Goal: Browse casually: Explore the website without a specific task or goal

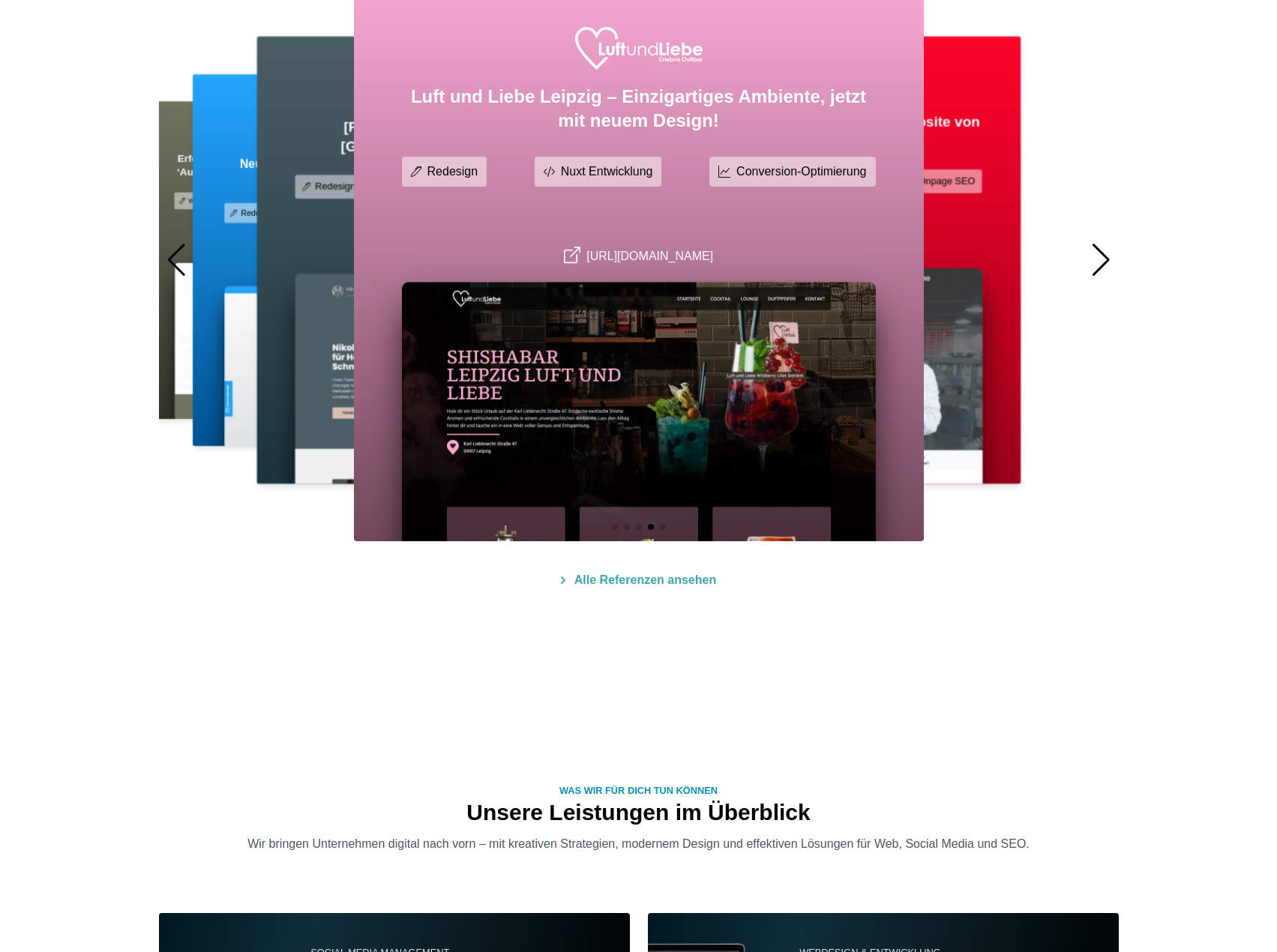
scroll to position [975, 0]
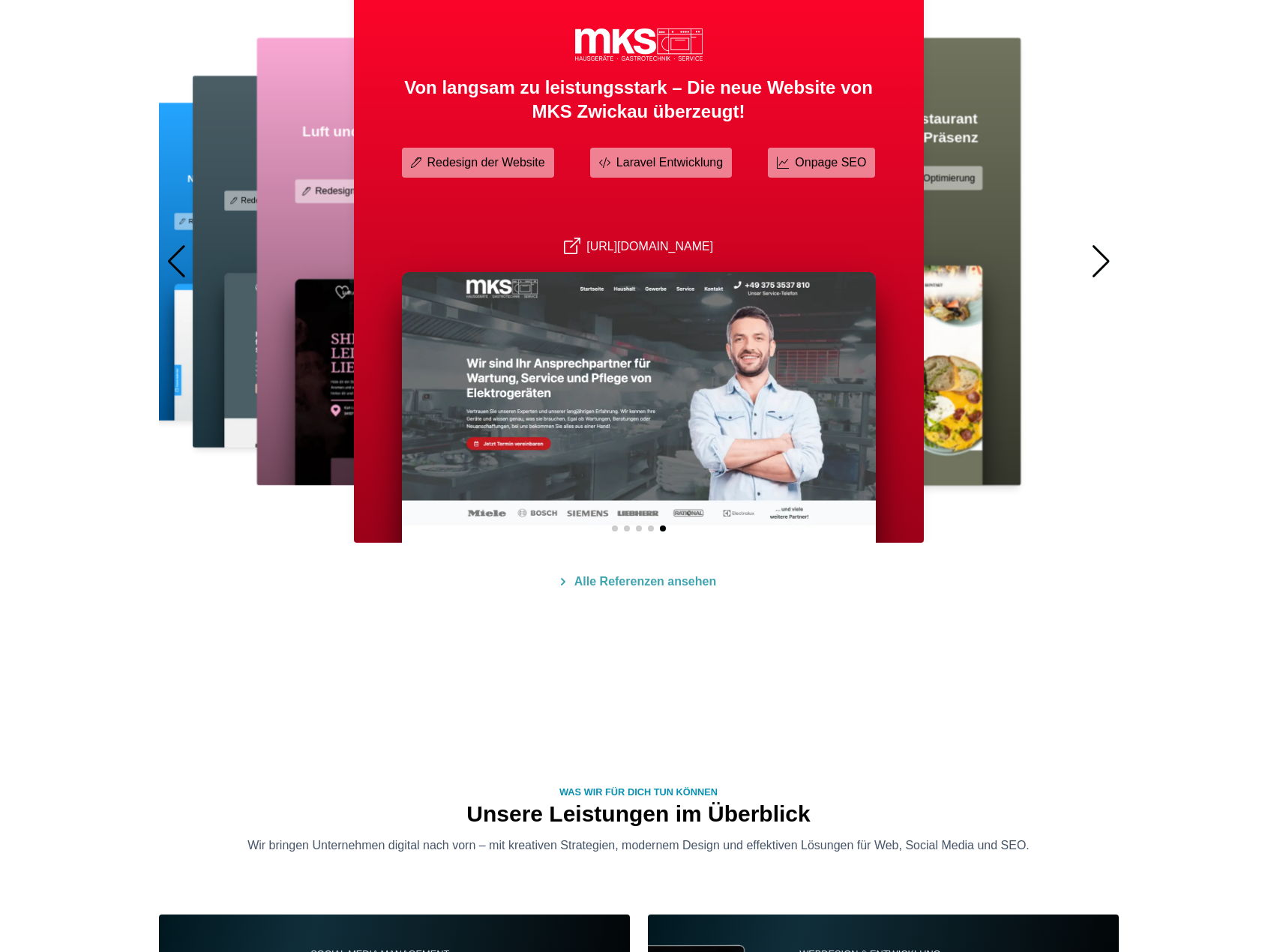
click at [315, 258] on div "[URL][DOMAIN_NAME]" at bounding box center [483, 258] width 377 height 15
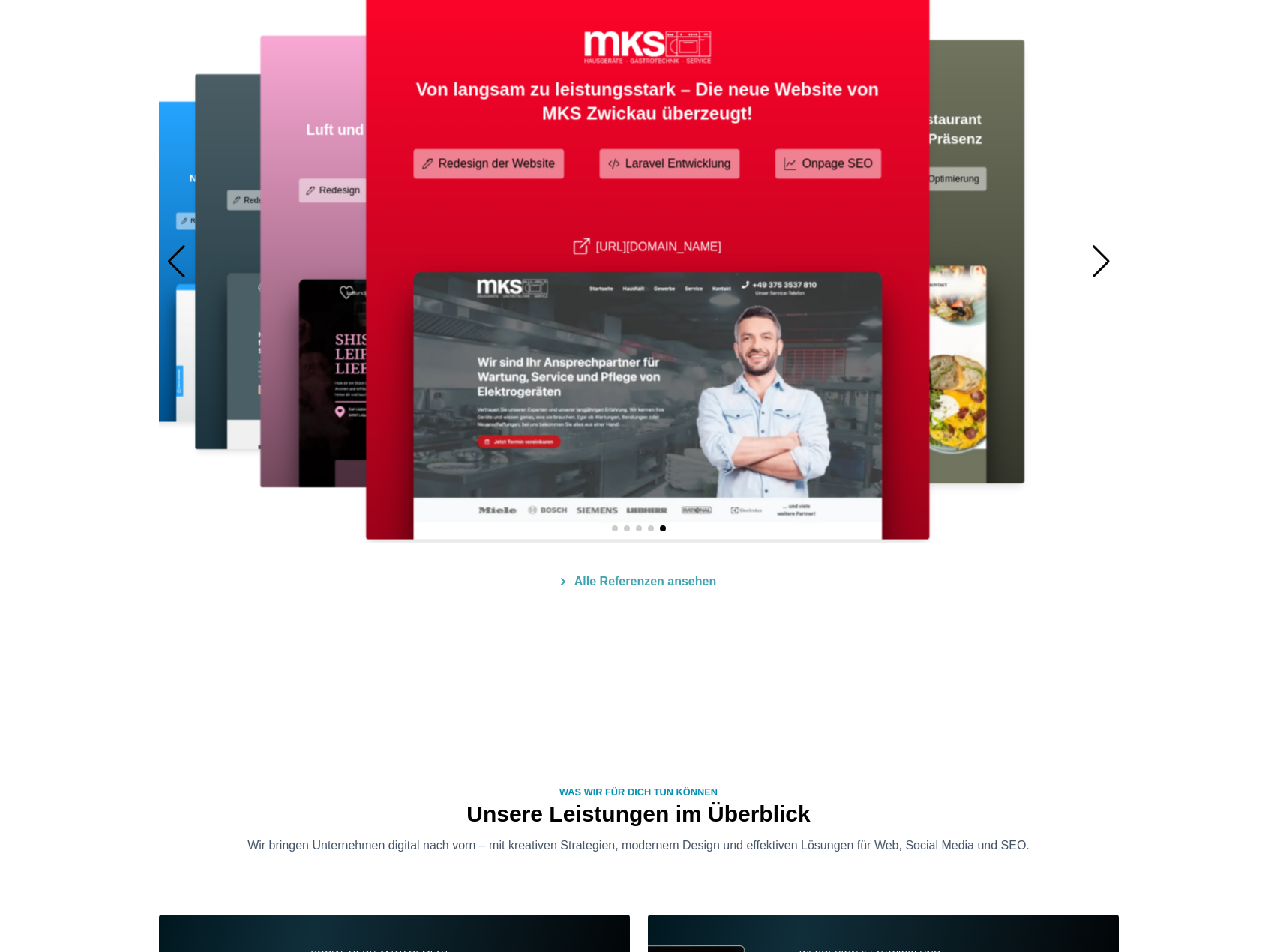
click at [599, 230] on div "Luft und Liebe Leipzig – Einzigartiges Ambiente, jetzt mit neuem Design! Redesi…" at bounding box center [489, 261] width 458 height 452
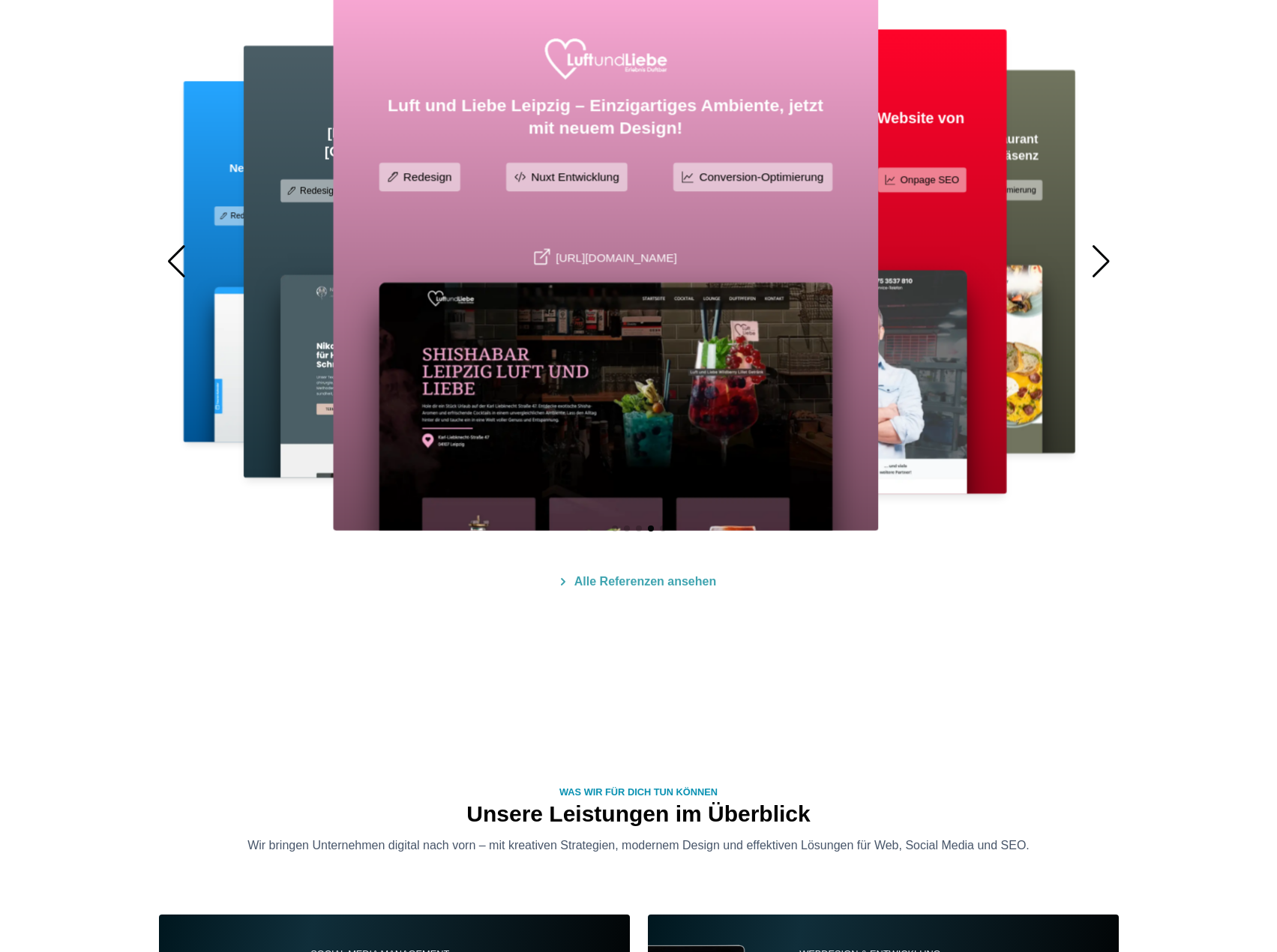
click at [634, 321] on div "Neue Website, neue Möglichkeiten – Erfolgreicher Relaunch für Die Deutsche Röme…" at bounding box center [409, 261] width 960 height 562
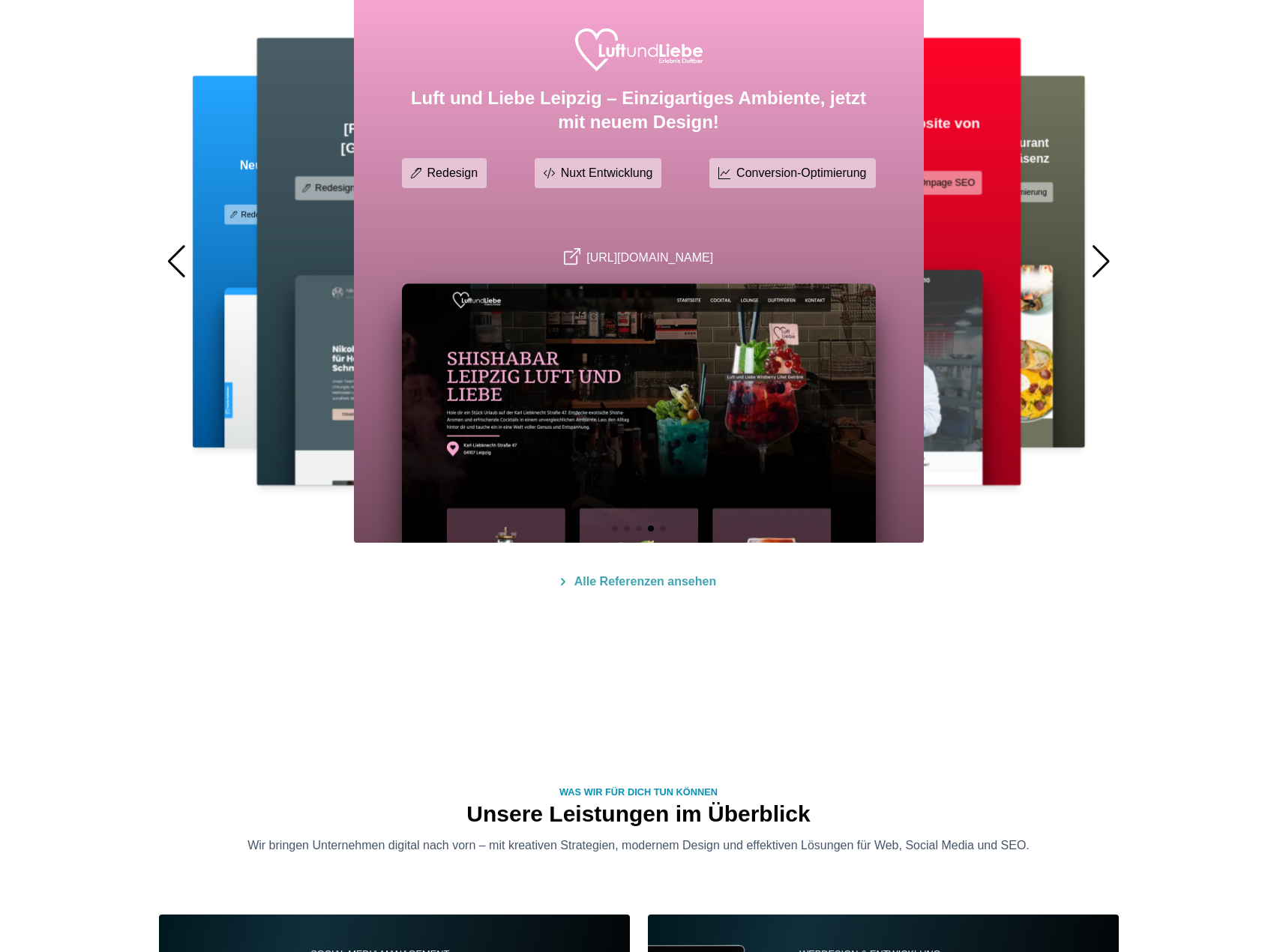
click at [651, 260] on link "[URL][DOMAIN_NAME]" at bounding box center [638, 257] width 149 height 13
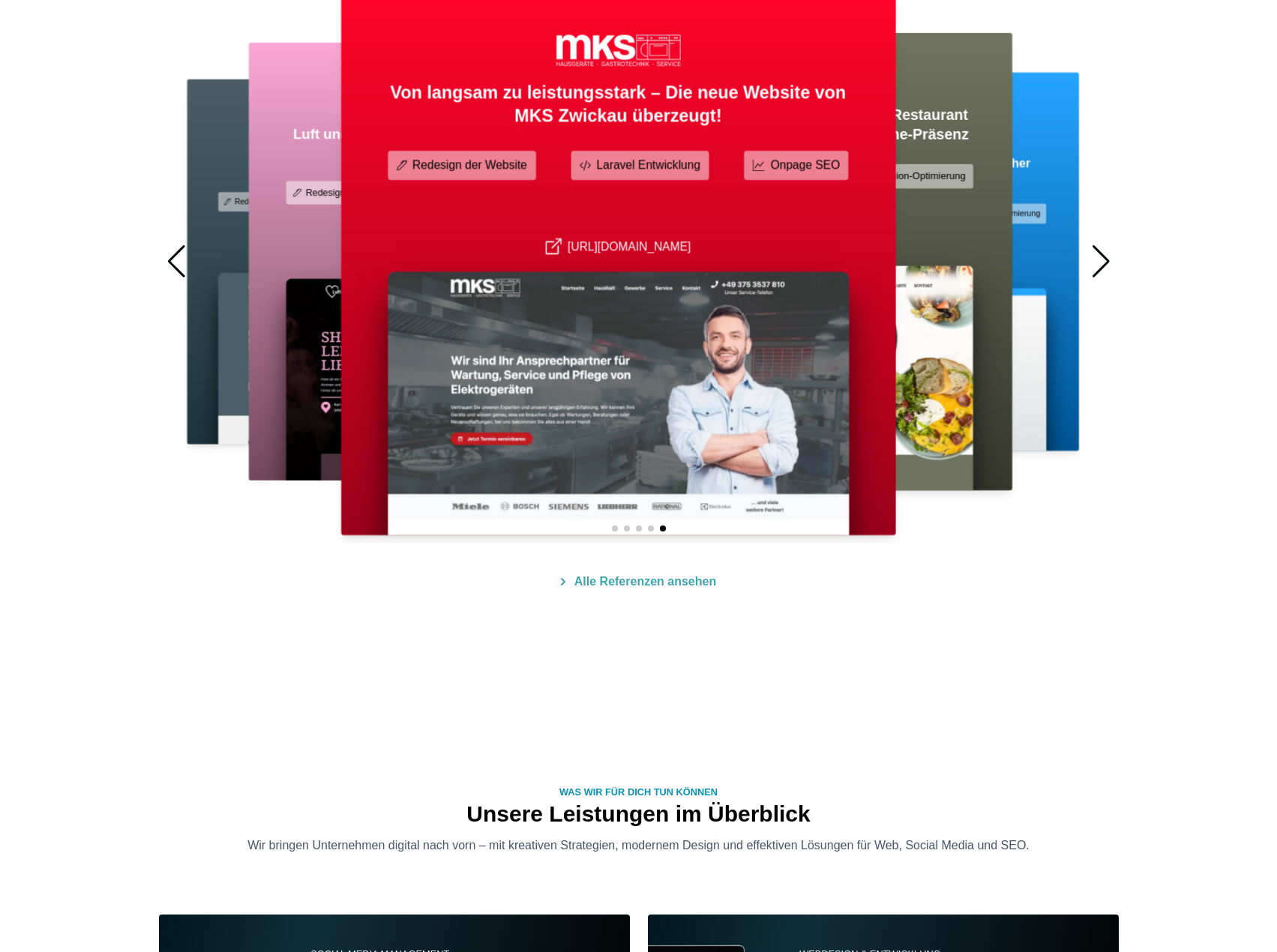
click at [707, 325] on div "[PERSON_NAME], sicherer, besser – Das [GEOGRAPHIC_DATA] mit neuem Design! Redes…" at bounding box center [423, 261] width 960 height 562
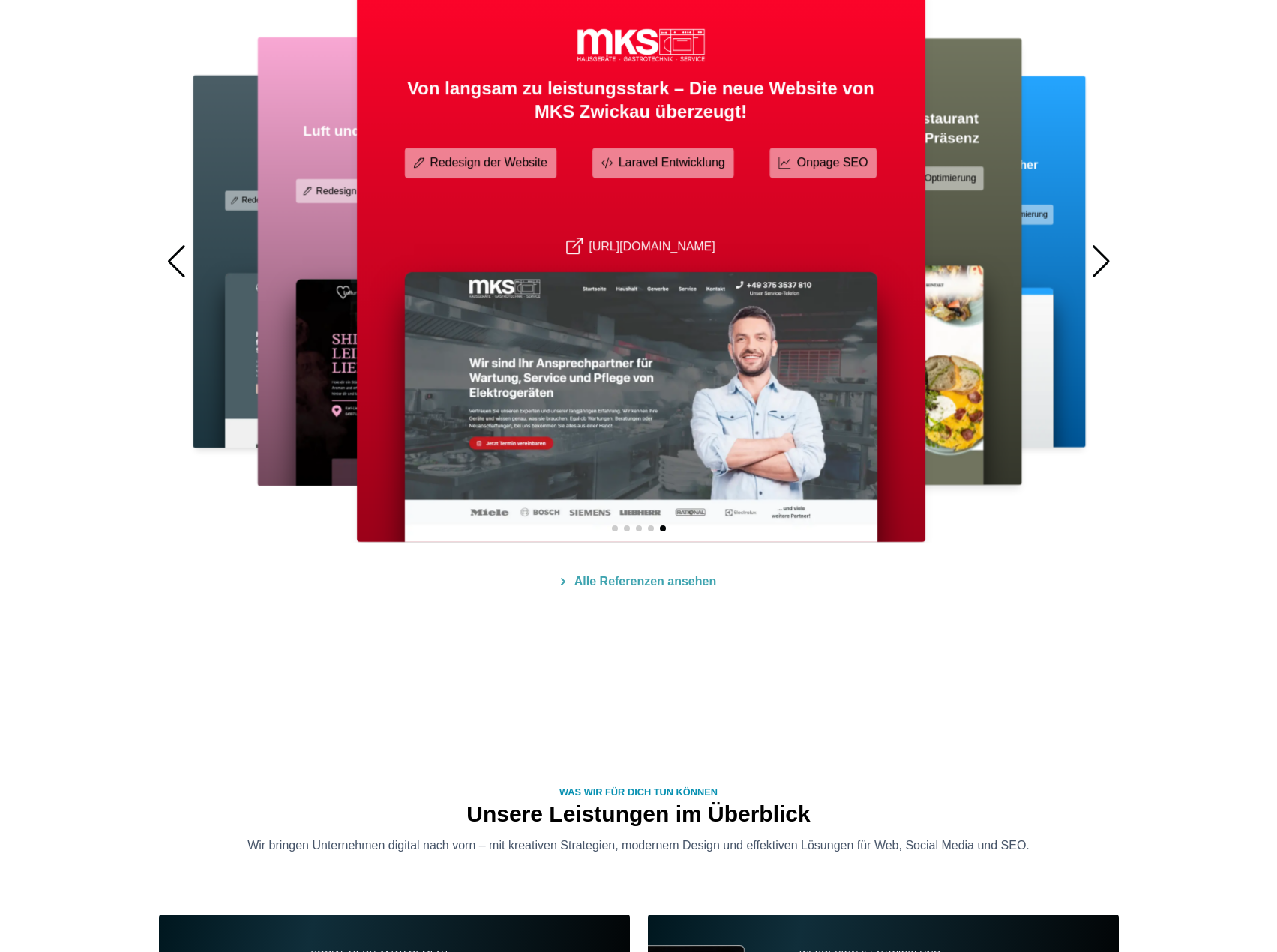
click at [761, 120] on h3 "Von langsam zu leistungsstark – Die neue Website von MKS Zwickau überzeugt!" at bounding box center [641, 100] width 472 height 48
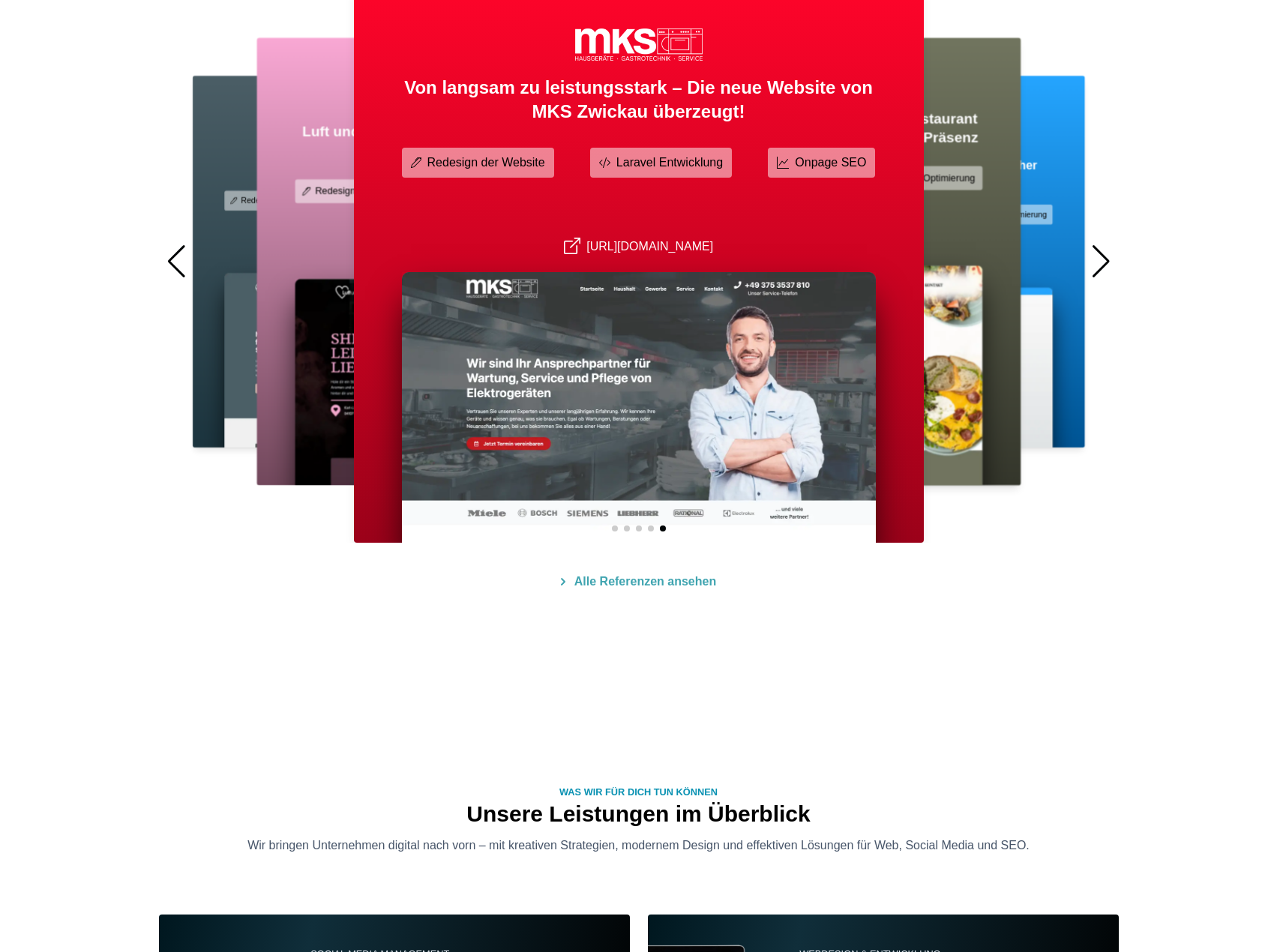
click at [658, 248] on link "[URL][DOMAIN_NAME]" at bounding box center [638, 247] width 149 height 13
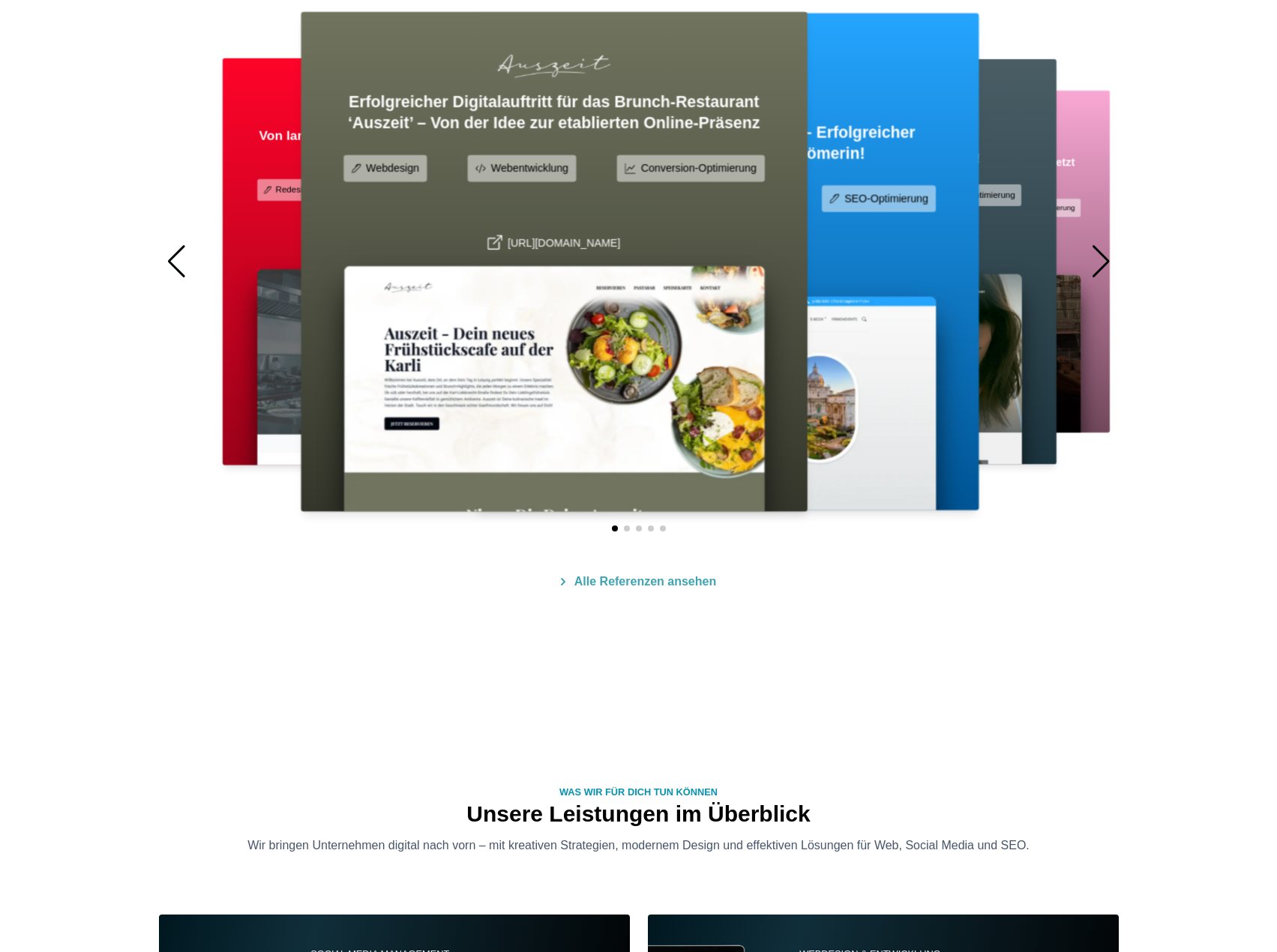
click at [582, 398] on div "Von langsam zu leistungsstark – Die neue Website von MKS Zwickau überzeugt! Red…" at bounding box center [543, 261] width 960 height 562
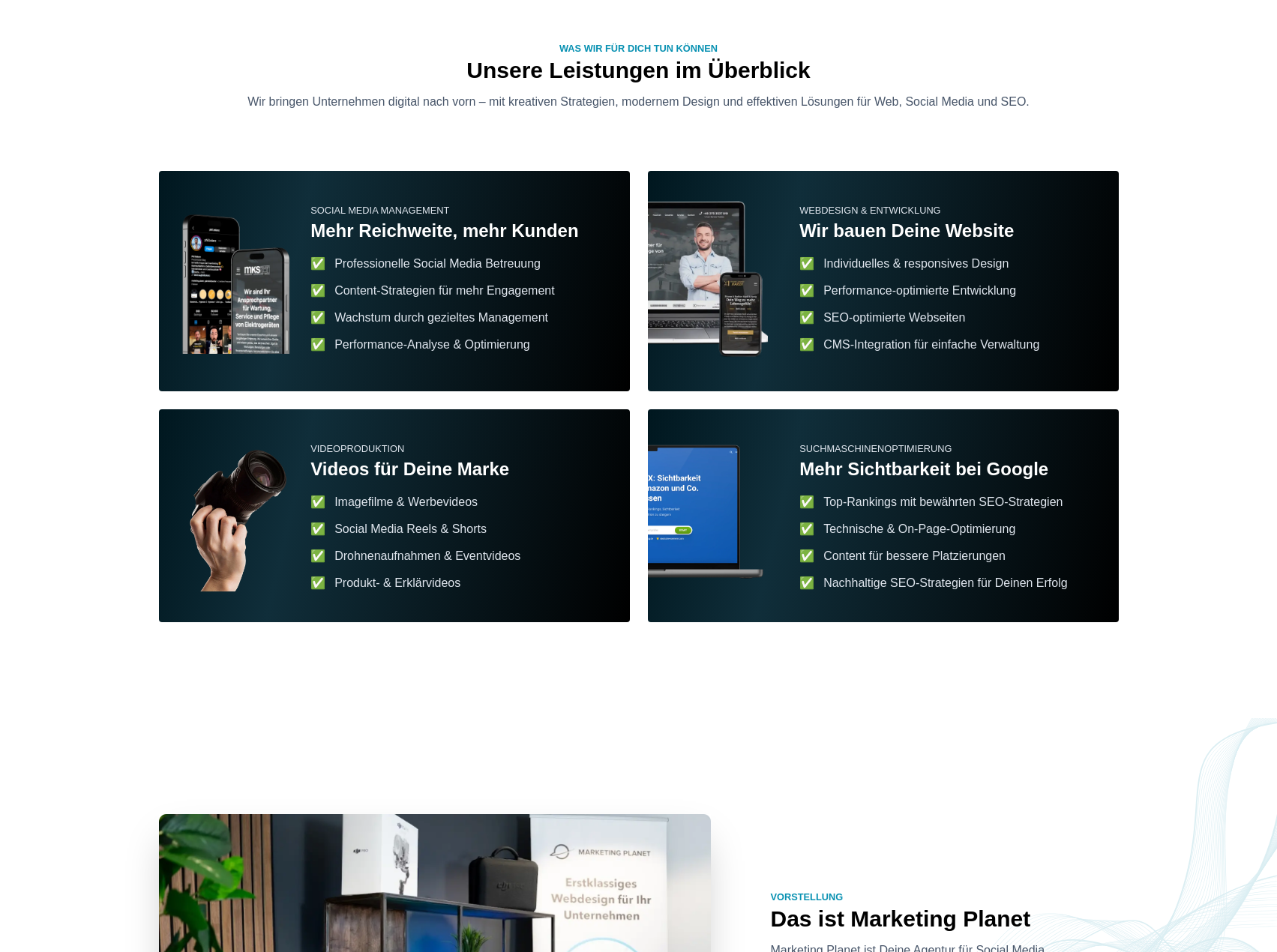
scroll to position [1724, 0]
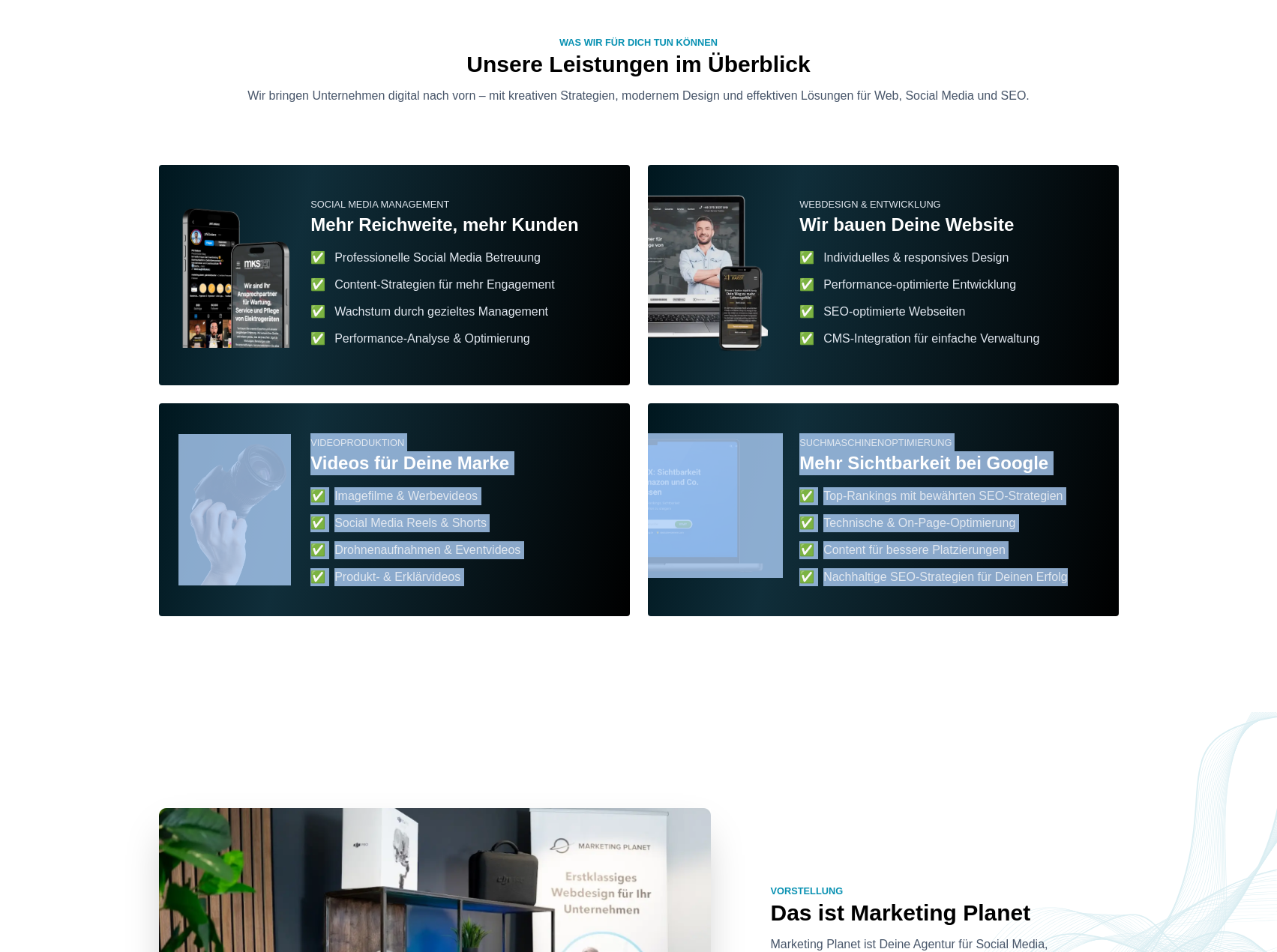
drag, startPoint x: 265, startPoint y: 419, endPoint x: 1098, endPoint y: 594, distance: 851.2
click at [1092, 594] on div "Social Media Management Mehr Reichweite, mehr Kunden ✅ Professionelle Social Me…" at bounding box center [639, 390] width 960 height 451
click at [1099, 594] on div "Suchmaschinenoptimierung Mehr Sichtbarkeit bei Google ✅ Top-Rankings mit bewähr…" at bounding box center [883, 510] width 471 height 213
click at [1102, 586] on div "Suchmaschinenoptimierung Mehr Sichtbarkeit bei Google ✅ Top-Rankings mit bewähr…" at bounding box center [883, 510] width 471 height 213
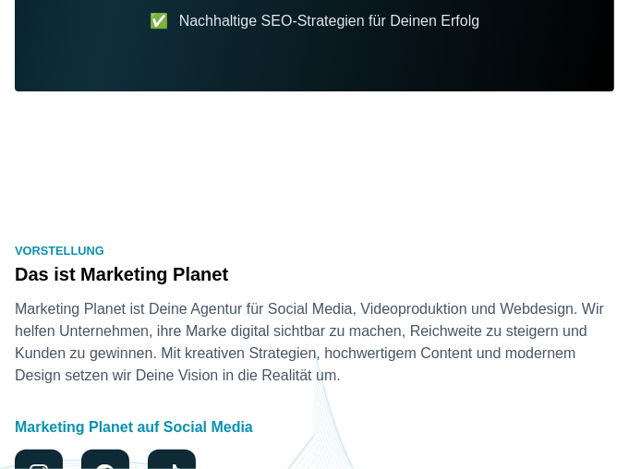
scroll to position [4802, 0]
